Goal: Communication & Community: Answer question/provide support

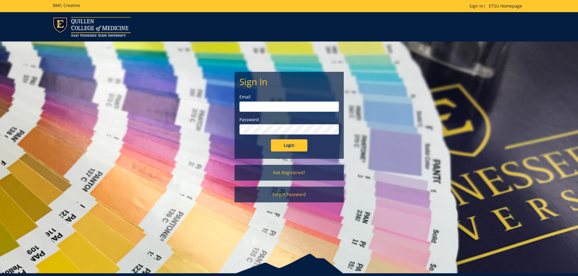
type input "[EMAIL_ADDRESS][DOMAIN_NAME]"
click at [294, 144] on input "Login" at bounding box center [289, 146] width 36 height 12
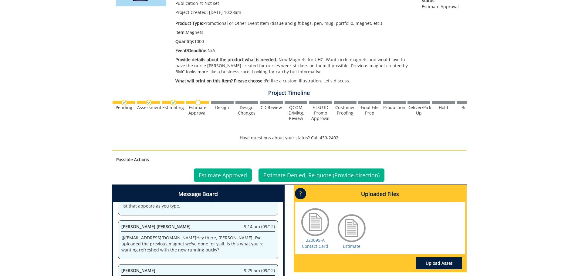
scroll to position [182, 0]
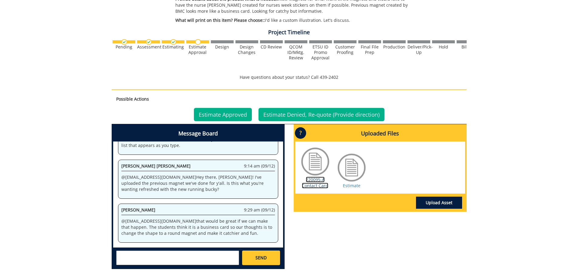
click at [319, 184] on link "220095-A Contact Card" at bounding box center [315, 183] width 26 height 12
click at [352, 188] on link "Estimate" at bounding box center [352, 186] width 18 height 6
click at [157, 257] on textarea at bounding box center [177, 258] width 123 height 15
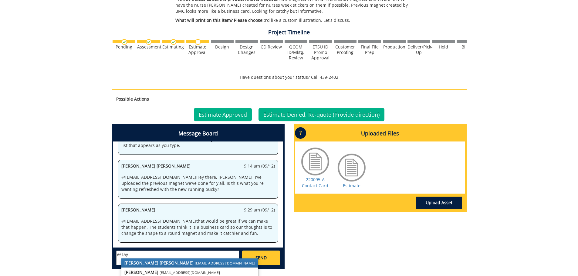
click at [195, 263] on small "[EMAIL_ADDRESS][DOMAIN_NAME]" at bounding box center [225, 263] width 60 height 5
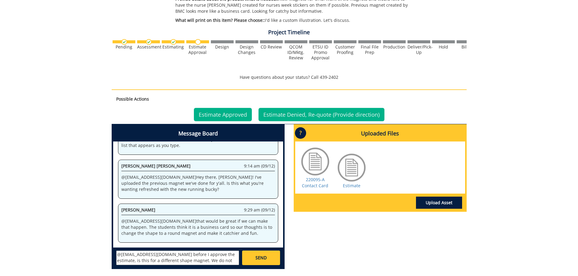
click at [221, 265] on textarea "@[EMAIL_ADDRESS][DOMAIN_NAME] before I approve the estimate, is this for a diff…" at bounding box center [177, 258] width 123 height 15
click at [235, 260] on textarea "@[EMAIL_ADDRESS][DOMAIN_NAME] before I approve the estimate, is this for a diff…" at bounding box center [177, 258] width 123 height 15
type textarea "@[EMAIL_ADDRESS][DOMAIN_NAME] before I approve the estimate, is this for a diff…"
click at [257, 258] on span "SEND" at bounding box center [260, 258] width 11 height 6
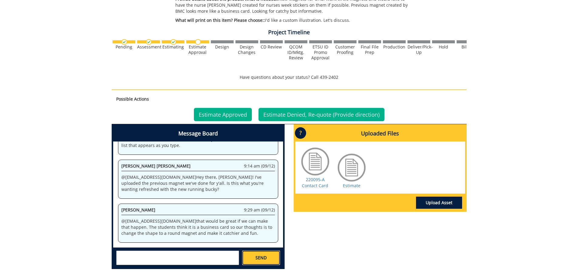
scroll to position [0, 0]
